Goal: Information Seeking & Learning: Learn about a topic

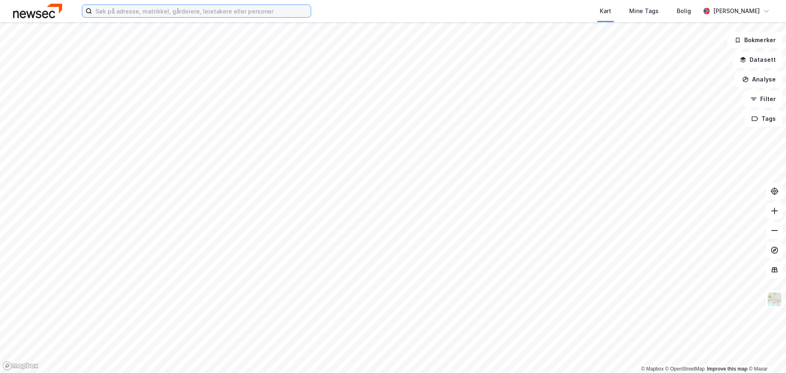
click at [113, 10] on input at bounding box center [201, 11] width 219 height 12
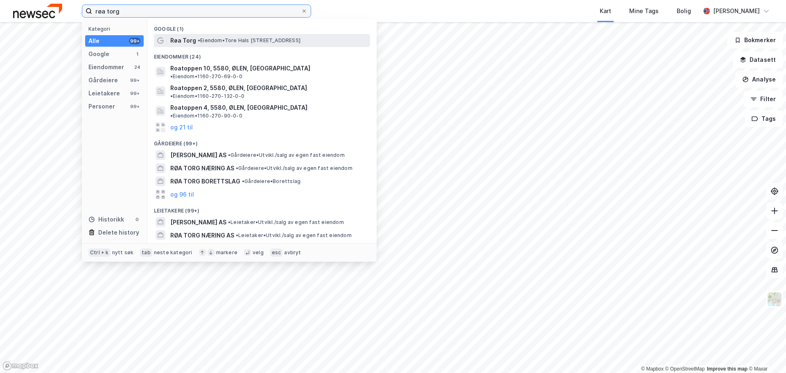
type input "røa torg"
click at [258, 36] on div "Røa Torg • Eiendom • [PERSON_NAME][STREET_ADDRESS]" at bounding box center [269, 41] width 198 height 10
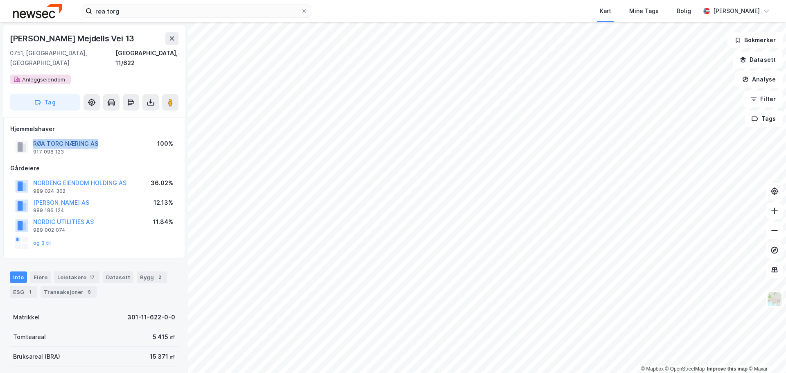
drag, startPoint x: 113, startPoint y: 134, endPoint x: 33, endPoint y: 136, distance: 79.5
click at [33, 137] on div "RØA TORG NÆRING AS 917 098 123 100%" at bounding box center [94, 147] width 168 height 20
copy button "RØA TORG NÆRING AS"
click at [105, 137] on div "RØA TORG NÆRING AS 917 098 123 100%" at bounding box center [94, 147] width 168 height 20
drag, startPoint x: 100, startPoint y: 134, endPoint x: 93, endPoint y: 135, distance: 7.1
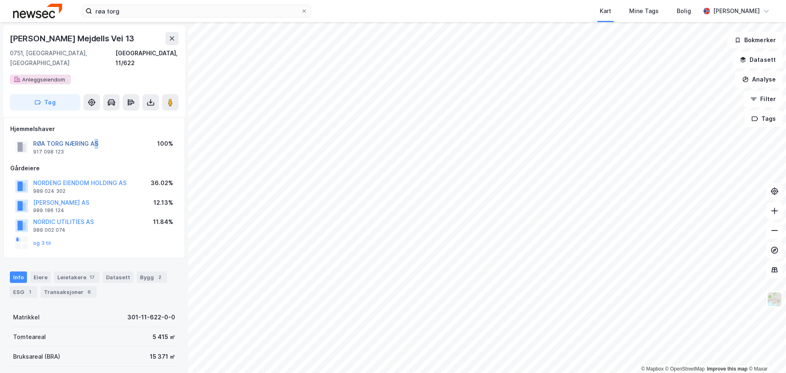
click at [93, 137] on div "RØA TORG NÆRING AS 917 098 123 100%" at bounding box center [94, 147] width 168 height 20
click at [501, 10] on div "Kart Mine Tags Bolig" at bounding box center [526, 11] width 350 height 22
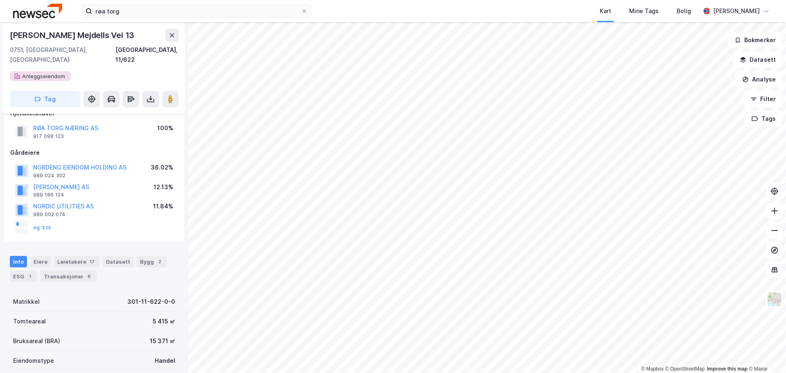
scroll to position [11, 0]
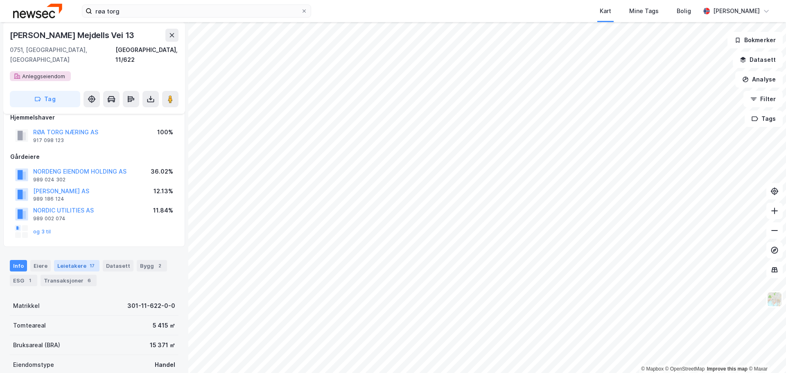
click at [68, 260] on div "Leietakere 17" at bounding box center [76, 265] width 45 height 11
